Goal: Communication & Community: Answer question/provide support

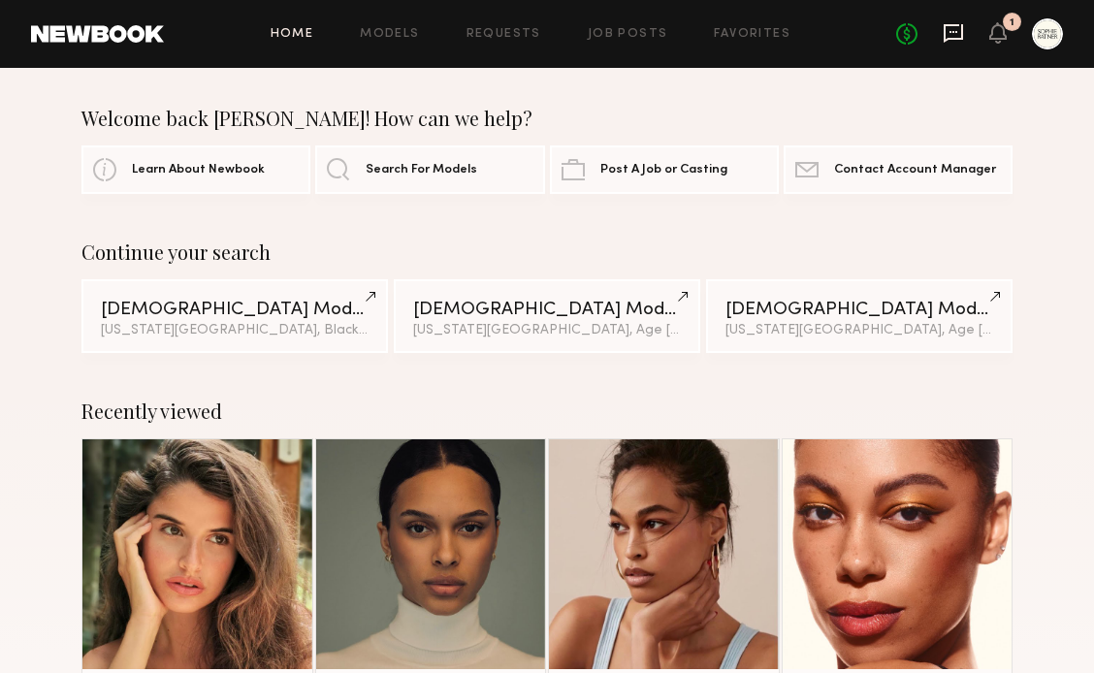
click at [957, 41] on icon at bounding box center [953, 32] width 21 height 21
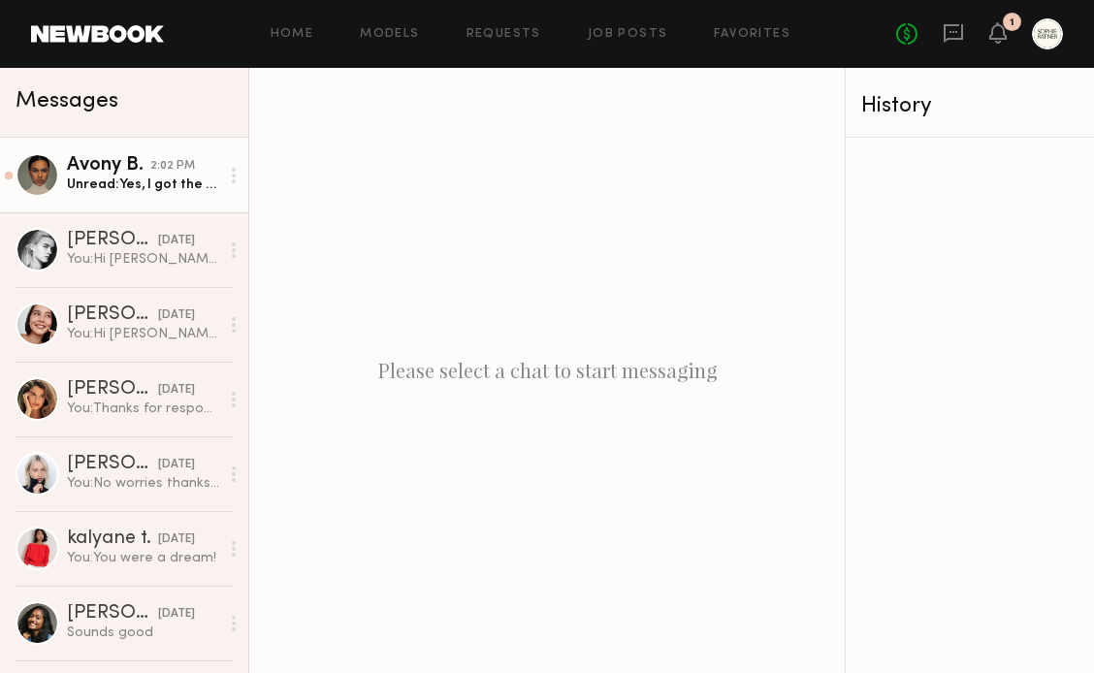
click at [161, 179] on div "Unread: Yes, I got the request. Thank you so much and I am available for you th…" at bounding box center [143, 185] width 152 height 18
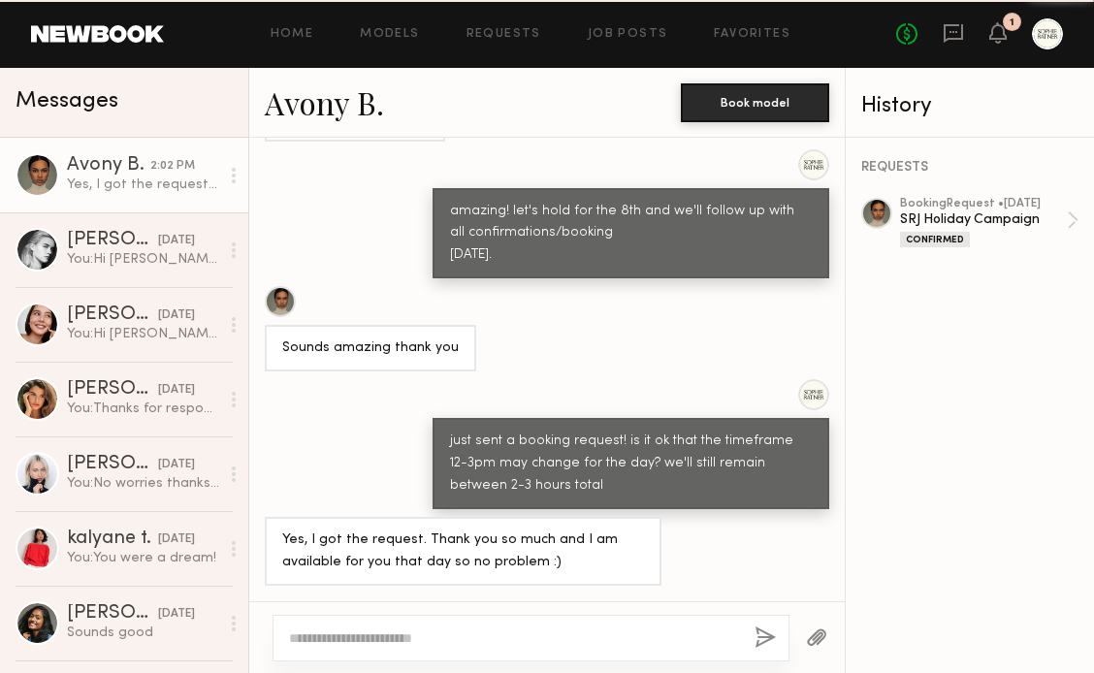
scroll to position [1009, 0]
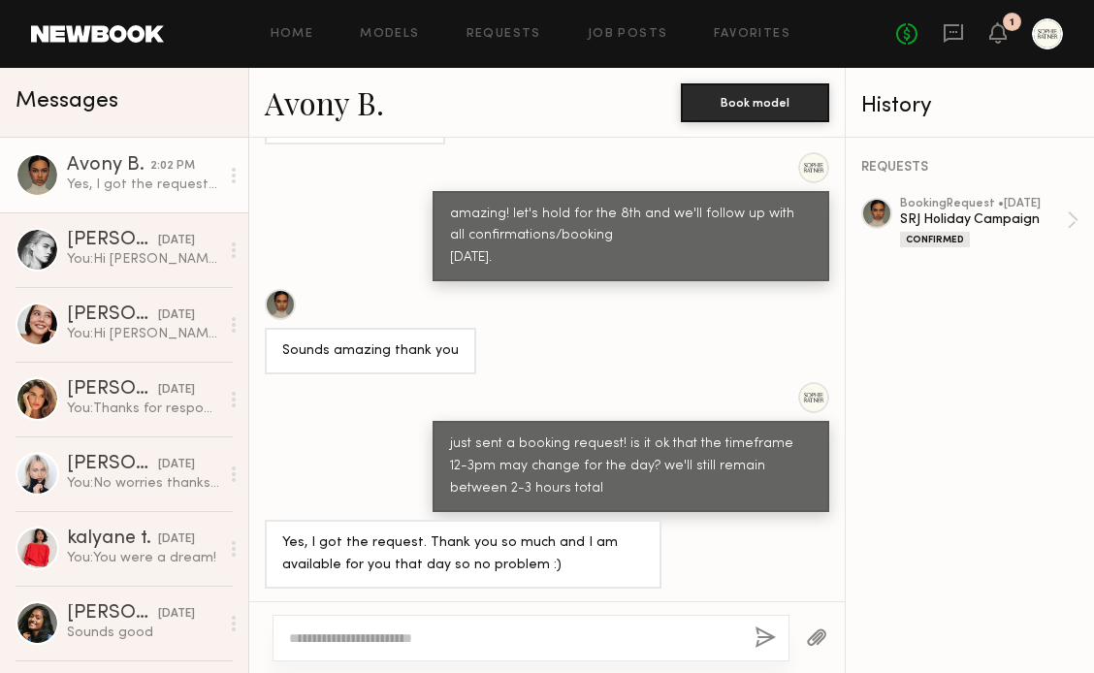
click at [514, 639] on textarea at bounding box center [514, 638] width 450 height 19
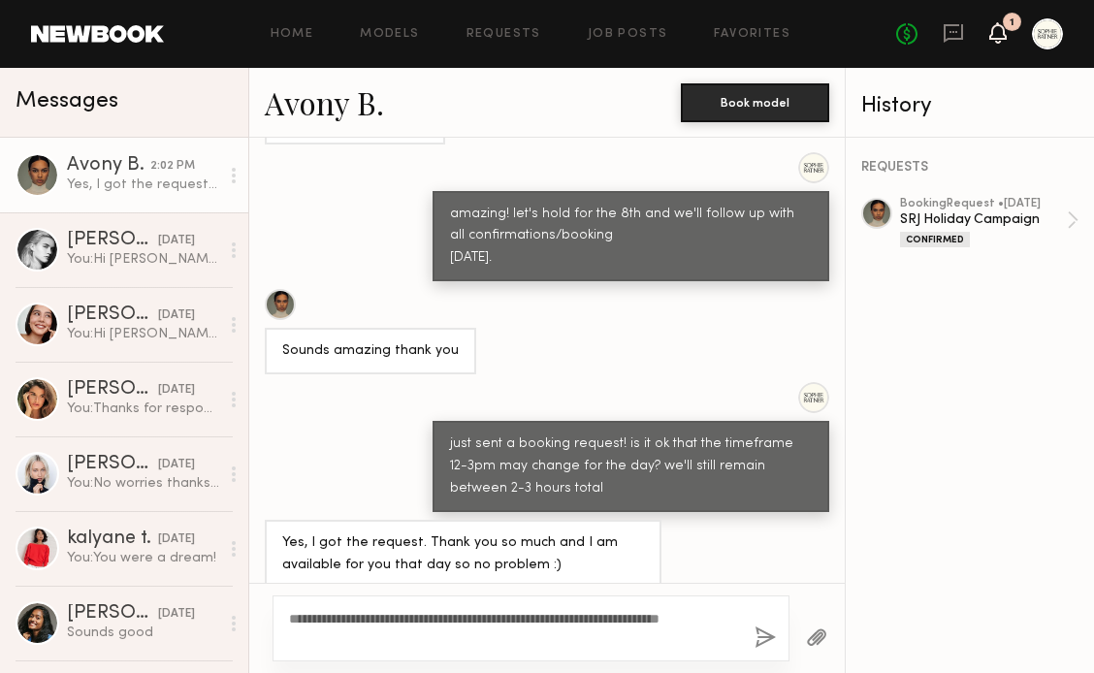
type textarea "**********"
click at [993, 34] on icon at bounding box center [998, 32] width 16 height 14
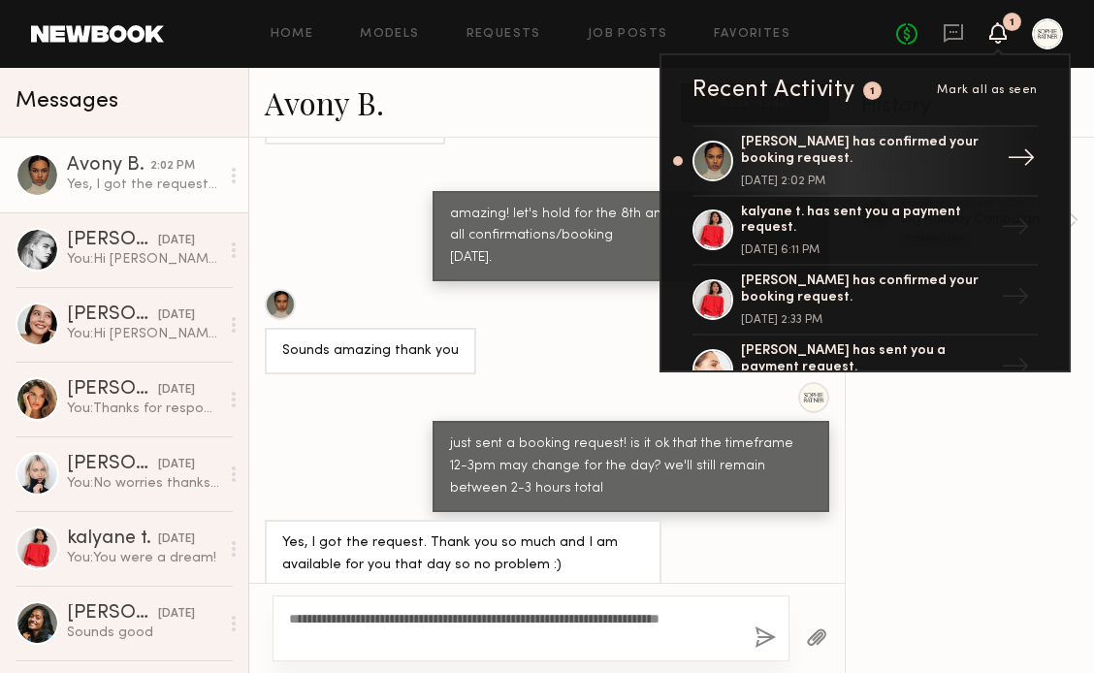
click at [799, 165] on div "[PERSON_NAME] has confirmed your booking request." at bounding box center [867, 151] width 252 height 33
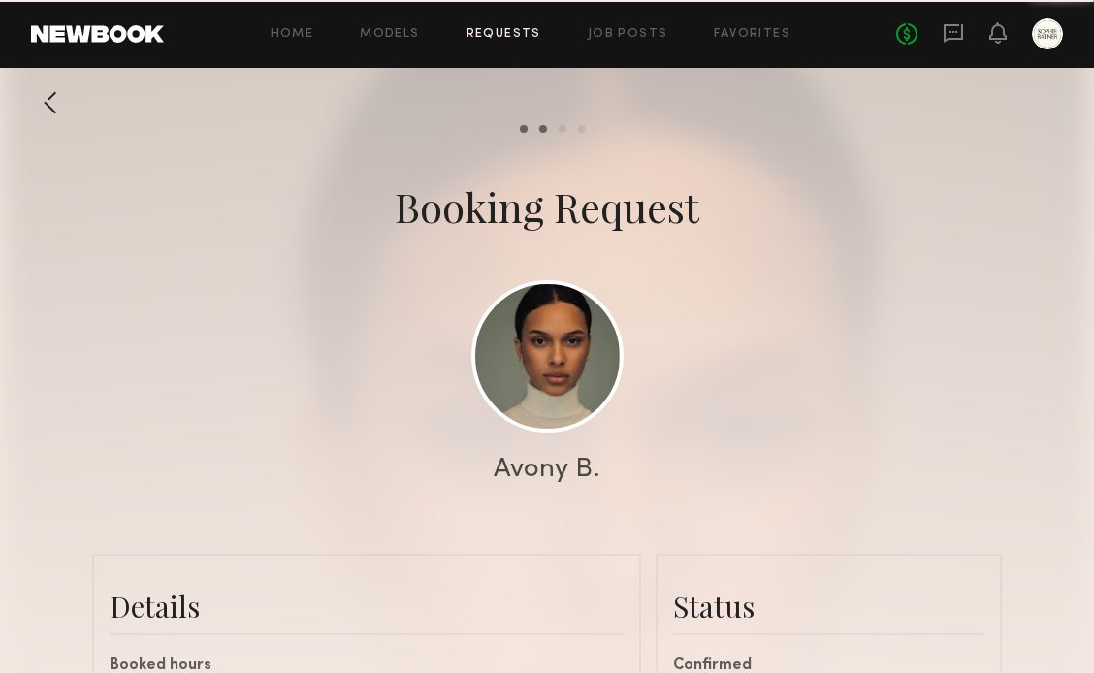
scroll to position [1023, 0]
